Goal: Information Seeking & Learning: Learn about a topic

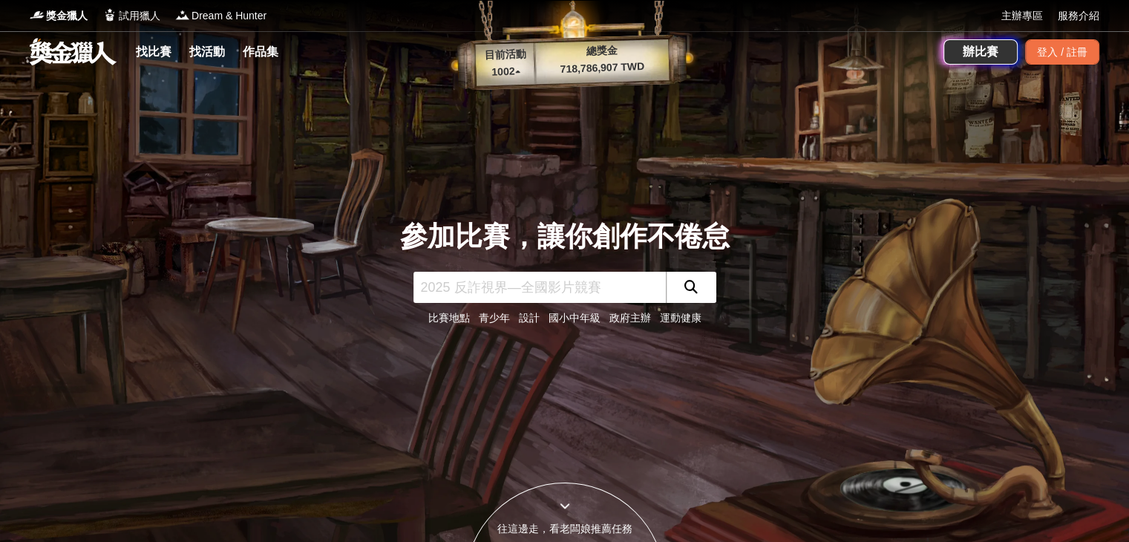
click at [535, 297] on input "text" at bounding box center [540, 287] width 252 height 31
type input "高"
click at [469, 296] on input "text" at bounding box center [540, 287] width 252 height 31
type input "高雄文學"
click button "submit" at bounding box center [691, 287] width 50 height 31
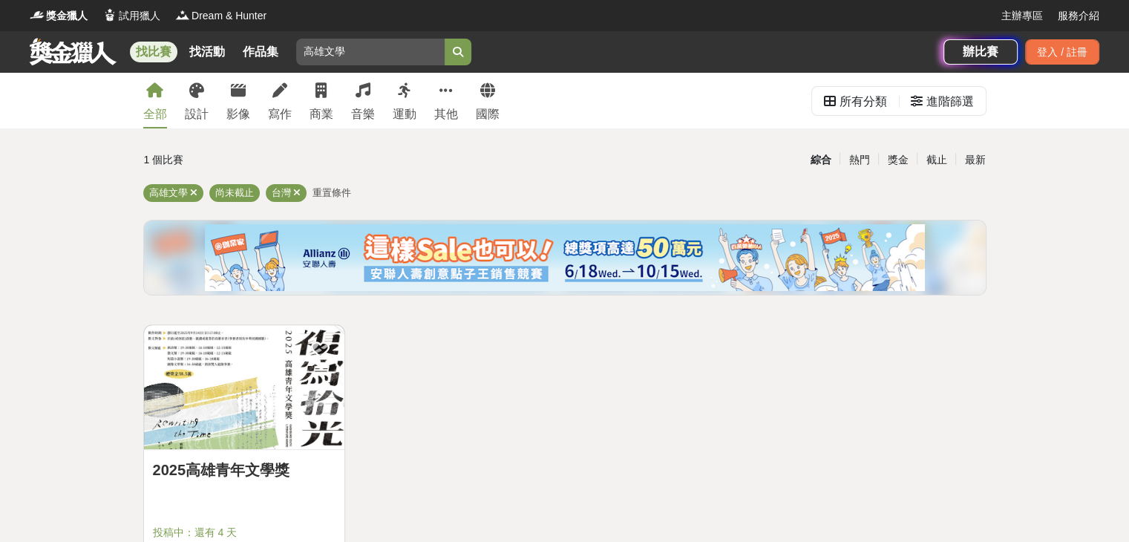
click at [295, 390] on img at bounding box center [244, 387] width 201 height 124
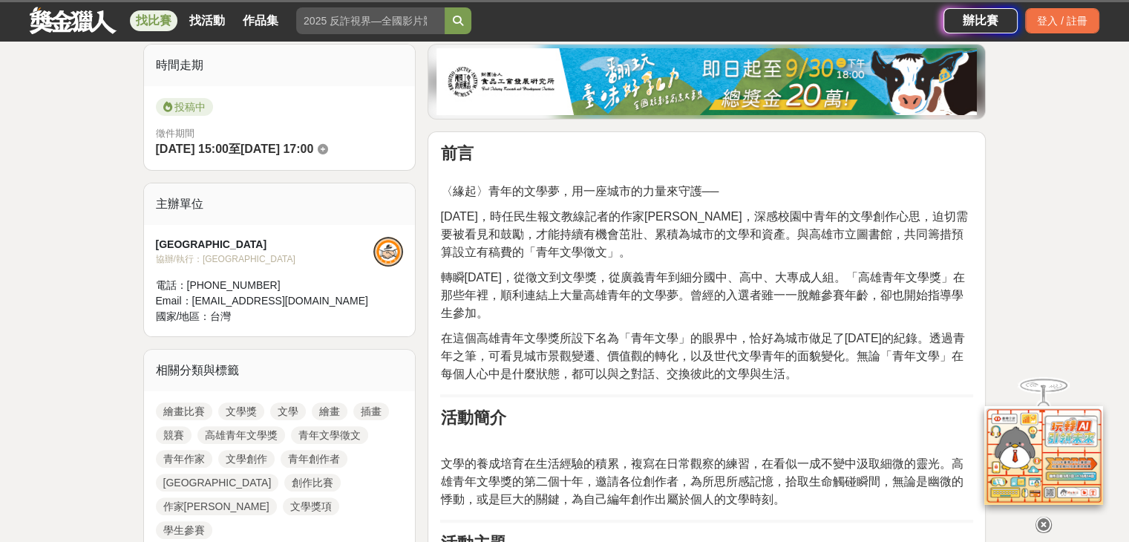
scroll to position [371, 0]
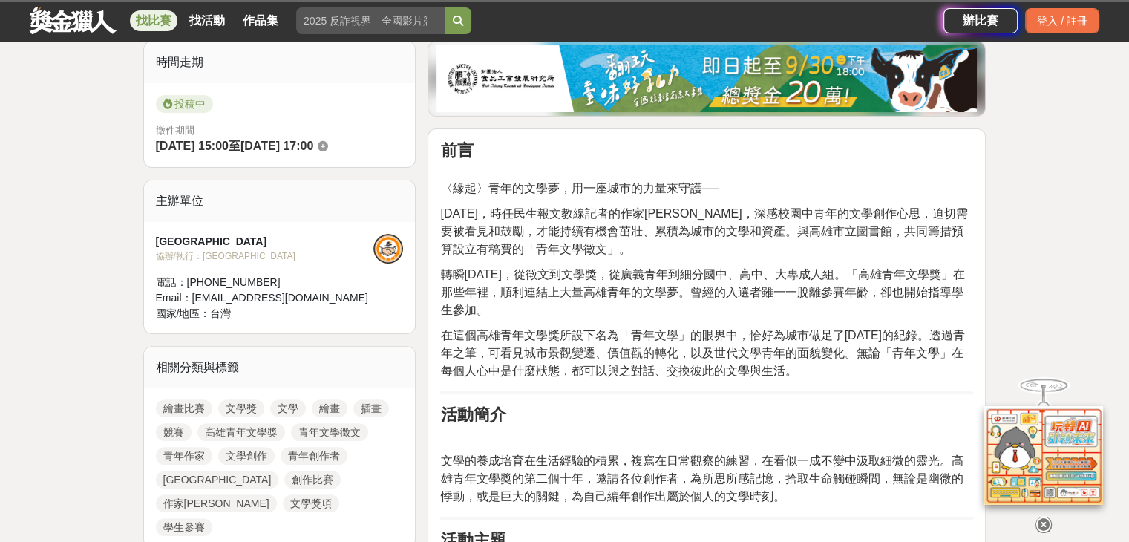
click at [787, 367] on span "在這個高雄青年文學獎所設下名為「青年文學」的眼界中，恰好為城市做足了[DATE]的紀錄。透過青年之筆，可看見城市景觀變遷、價值觀的轉化，以及世代文學青年的面貌…" at bounding box center [702, 353] width 524 height 48
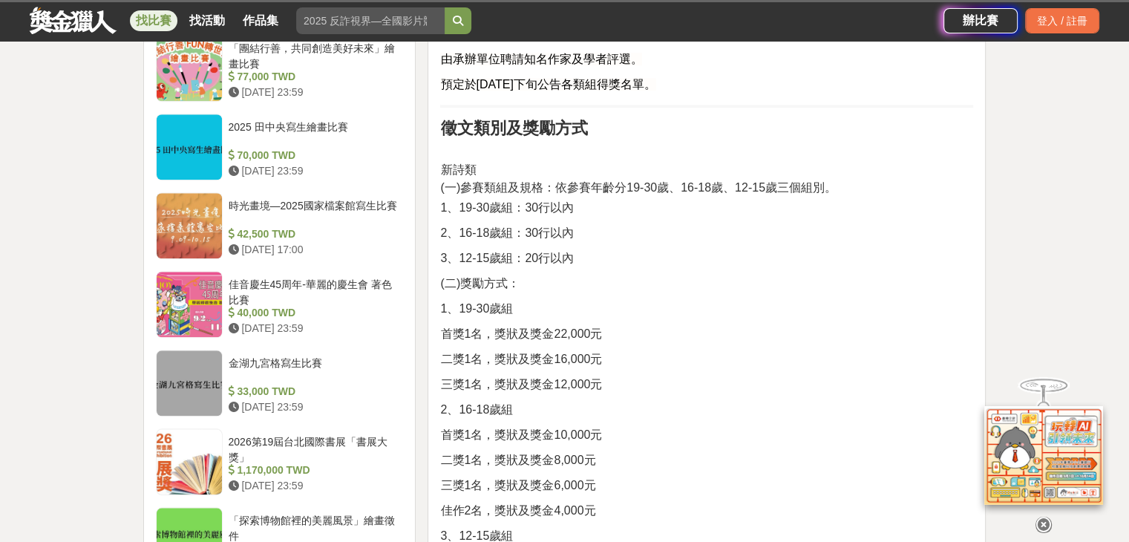
scroll to position [1559, 0]
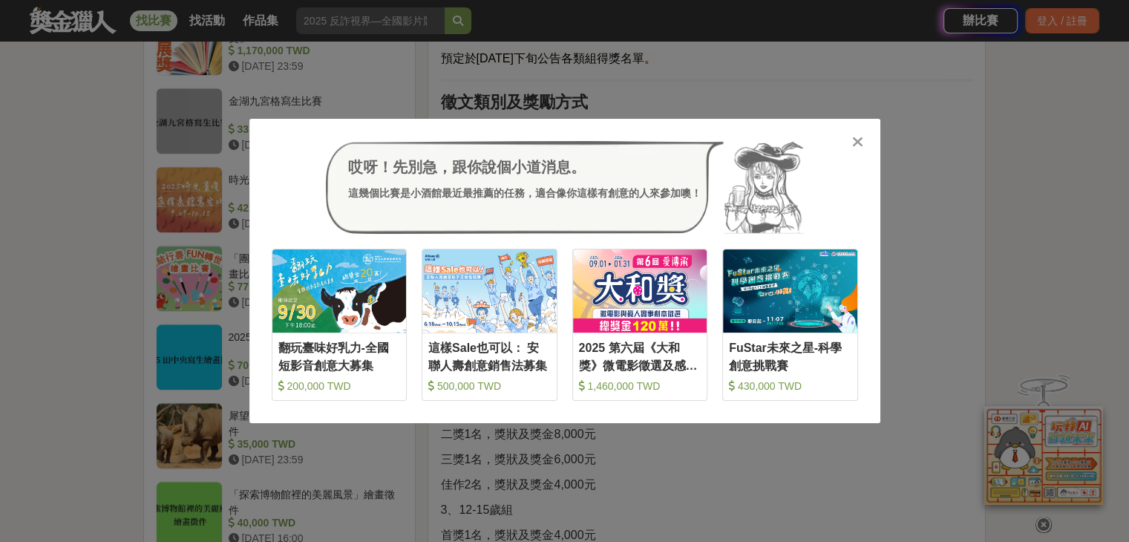
click at [994, 177] on div "哎呀！先別急，跟你說個小道消息。 這幾個比賽是小酒館最近最推薦的任務，適合像你這樣有創意的人來參加噢！ 收藏 翻玩臺味好乳力-全國短影音創意大募集 200,0…" at bounding box center [564, 271] width 1129 height 542
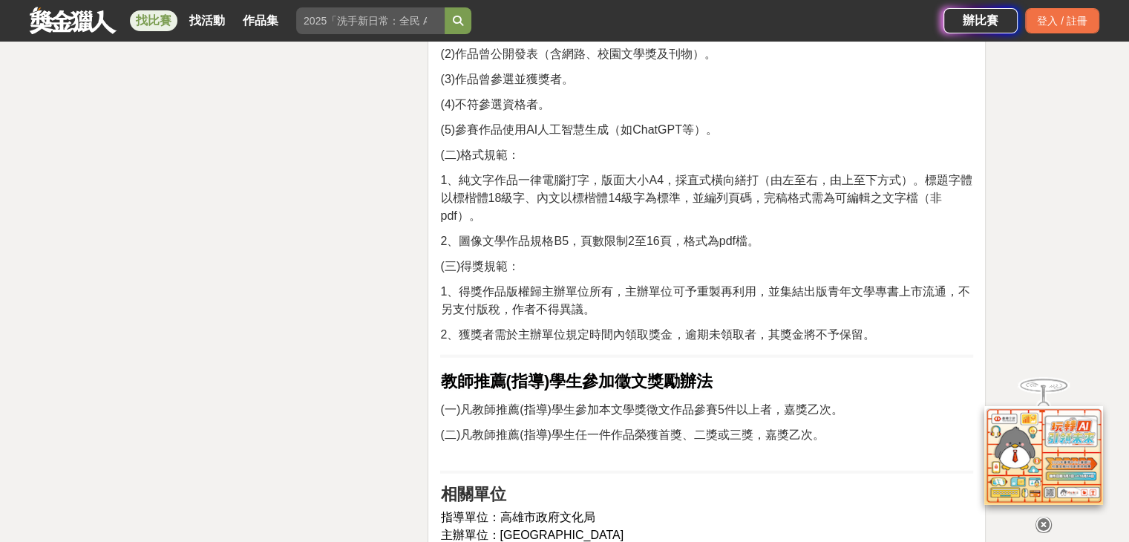
scroll to position [3713, 0]
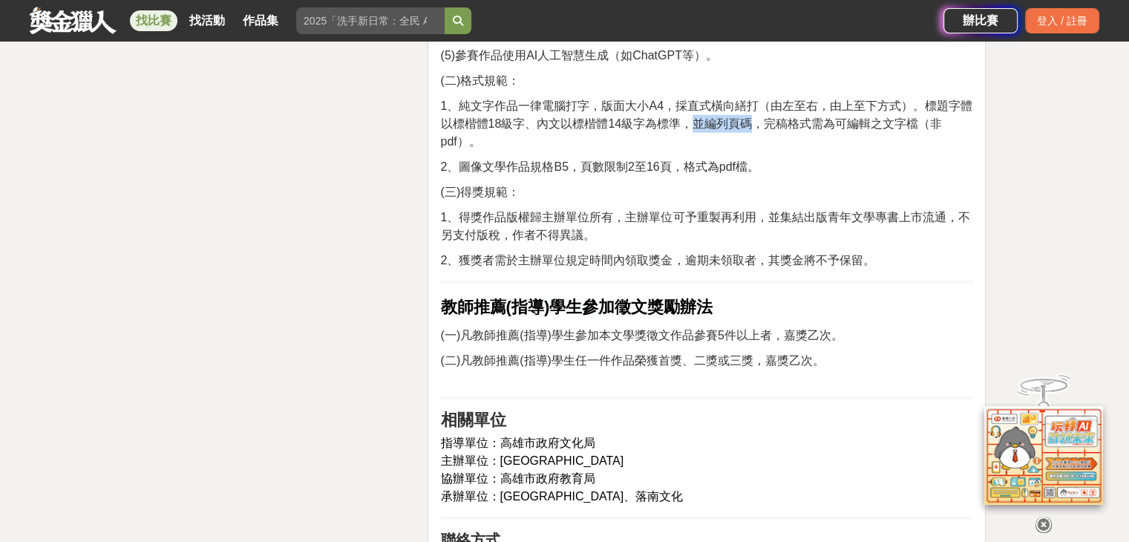
drag, startPoint x: 698, startPoint y: 163, endPoint x: 757, endPoint y: 168, distance: 59.6
click at [757, 148] on span "1、純文字作品一律電腦打字，版面大小A4，採直式橫向繕打（由左至右，由上至下方式）。標題字體以標楷體18級字、內文以標楷體14級字為標準，並編列頁碼，完稿格式…" at bounding box center [706, 124] width 532 height 48
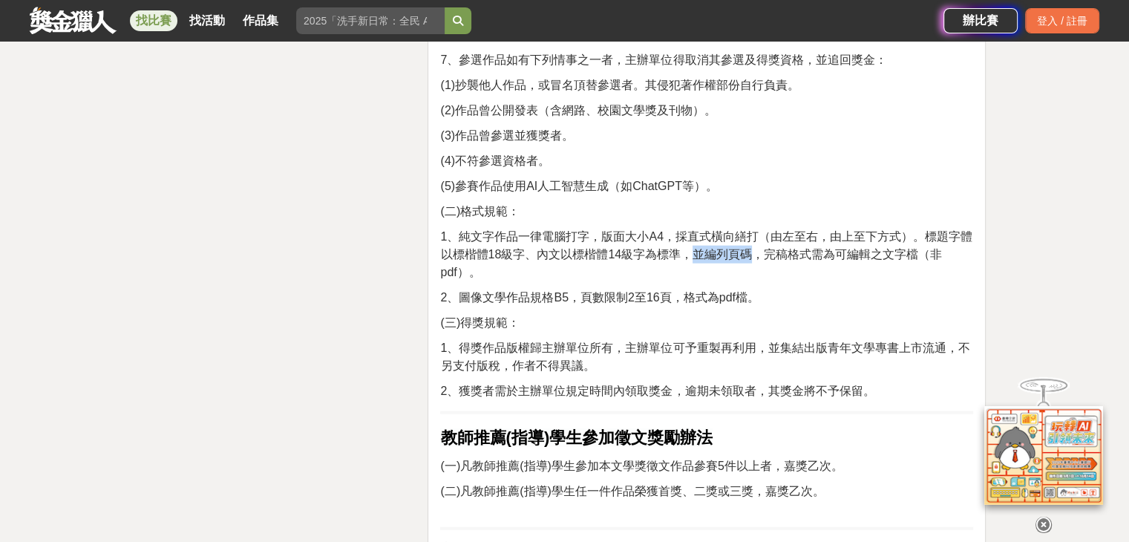
scroll to position [3639, 0]
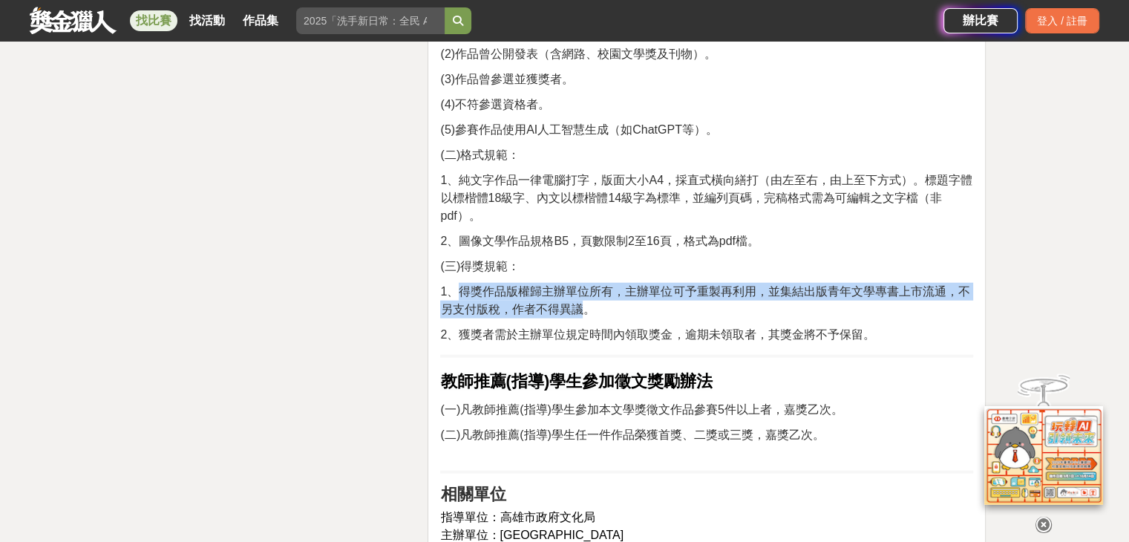
drag, startPoint x: 460, startPoint y: 333, endPoint x: 578, endPoint y: 357, distance: 120.4
click at [578, 316] on span "1、得獎作品版權歸主辦單位所有，主辦單位可予重製再利用，並集結出版青年文學專書上市流通，不另支付版稅，作者不得異議。" at bounding box center [704, 300] width 529 height 30
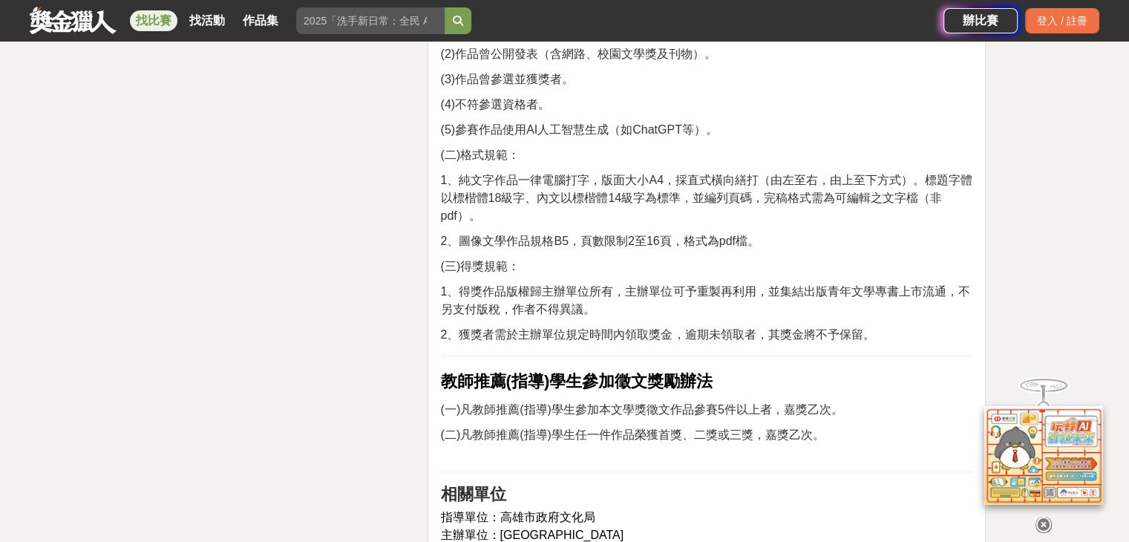
drag, startPoint x: 484, startPoint y: 327, endPoint x: 542, endPoint y: 330, distance: 58.0
click at [542, 316] on span "1、得獎作品版權歸主辦單位所有，主辦單位可予重製再利用，並集結出版青年文學專書上市流通，不另支付版稅，作者不得異議。" at bounding box center [704, 300] width 529 height 30
drag, startPoint x: 463, startPoint y: 327, endPoint x: 615, endPoint y: 330, distance: 152.3
click at [615, 316] on span "1、得獎作品版權歸主辦單位所有，主辦單位可予重製再利用，並集結出版青年文學專書上市流通，不另支付版稅，作者不得異議。" at bounding box center [704, 300] width 529 height 30
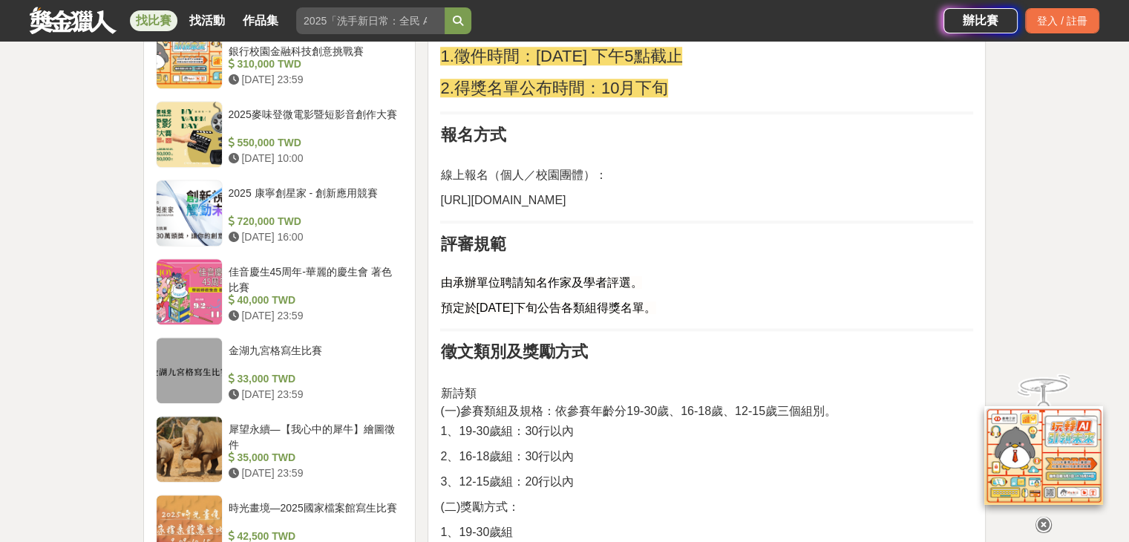
scroll to position [1262, 0]
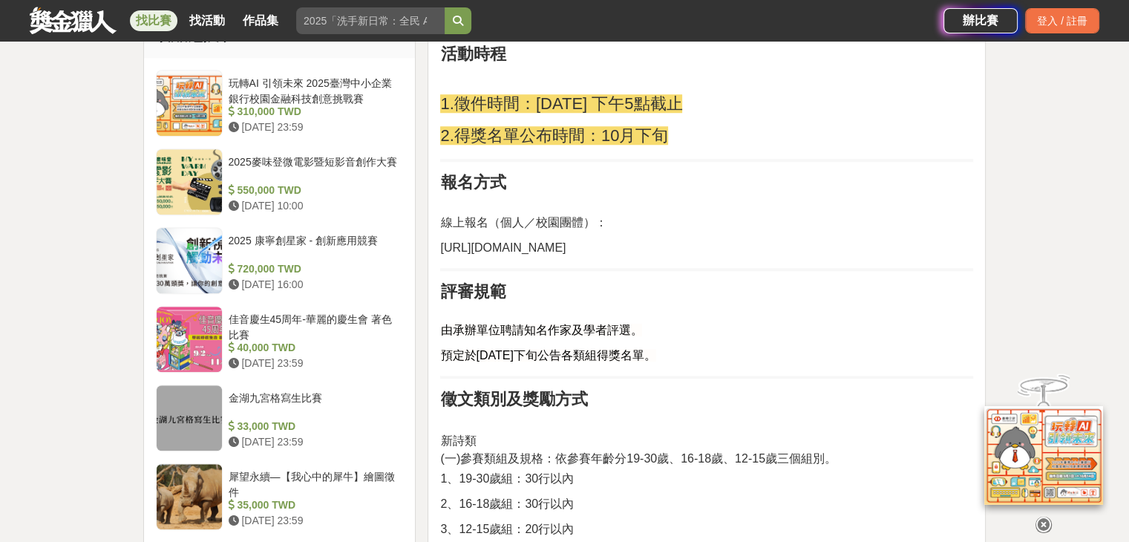
drag, startPoint x: 626, startPoint y: 284, endPoint x: 441, endPoint y: 284, distance: 184.9
click at [441, 257] on p "[URL][DOMAIN_NAME]" at bounding box center [706, 248] width 533 height 18
copy span "[URL][DOMAIN_NAME]"
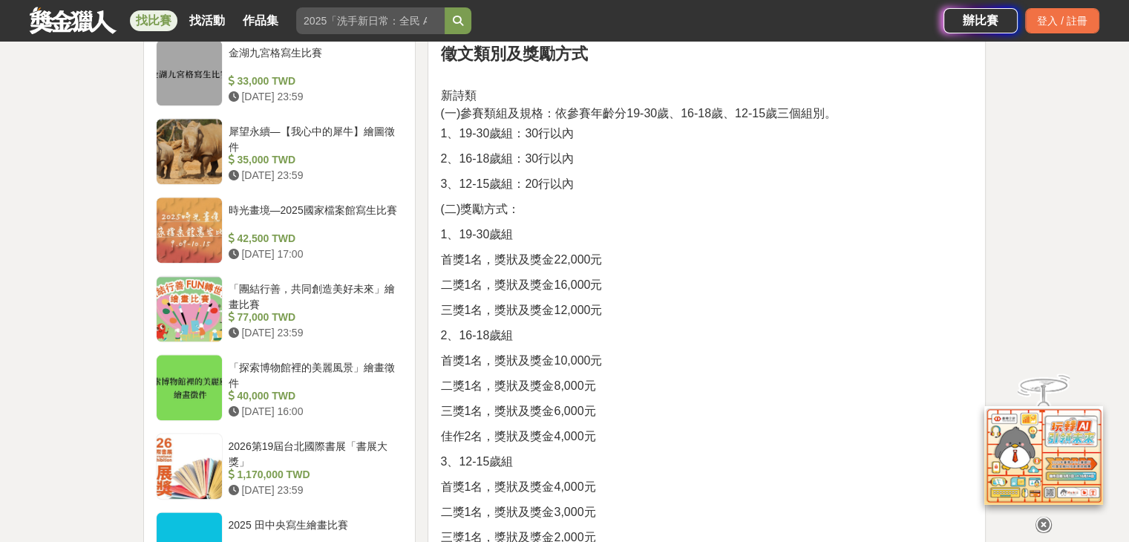
scroll to position [1634, 0]
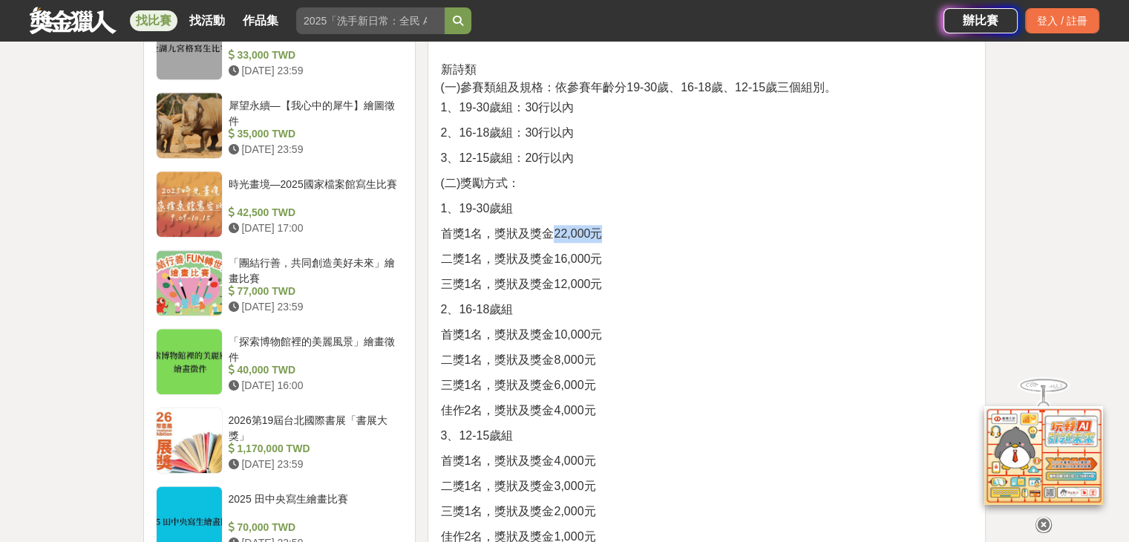
drag, startPoint x: 552, startPoint y: 270, endPoint x: 610, endPoint y: 270, distance: 57.9
click at [610, 243] on p "首獎1名，獎狀及獎金22,000元" at bounding box center [706, 234] width 533 height 18
click at [585, 265] on span "二獎1名，獎狀及獎金16,000元" at bounding box center [521, 258] width 162 height 13
click at [575, 290] on span "三獎1名，獎狀及獎金12,000元" at bounding box center [521, 284] width 162 height 13
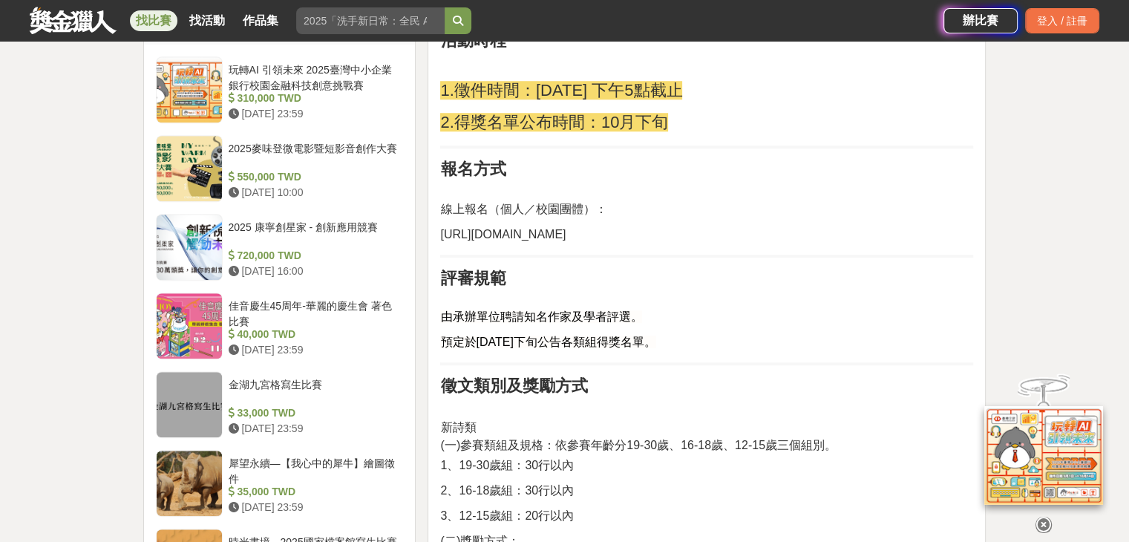
scroll to position [1262, 0]
